Goal: Transaction & Acquisition: Book appointment/travel/reservation

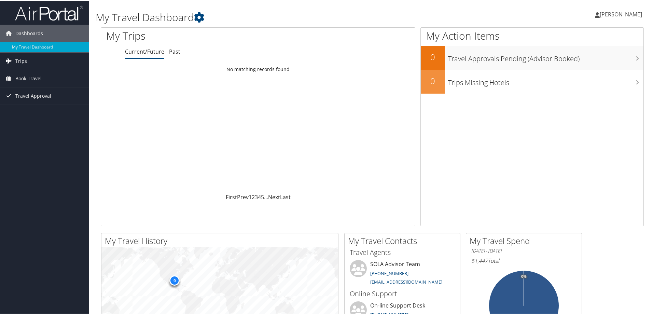
click at [18, 58] on span "Trips" at bounding box center [21, 60] width 12 height 17
click at [31, 73] on link "Current/Future Trips" at bounding box center [44, 74] width 89 height 10
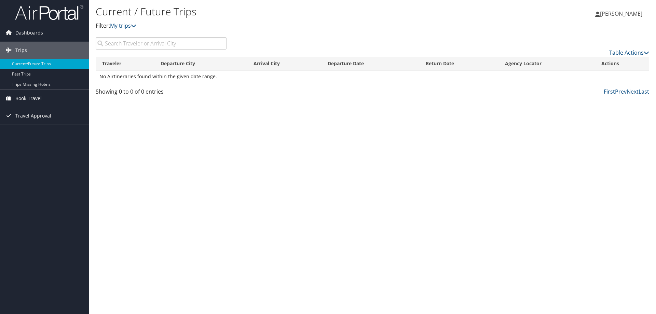
click at [33, 96] on span "Book Travel" at bounding box center [28, 98] width 26 height 17
click at [35, 120] on link "Book/Manage Online Trips" at bounding box center [44, 122] width 89 height 10
